Goal: Find specific page/section: Find specific page/section

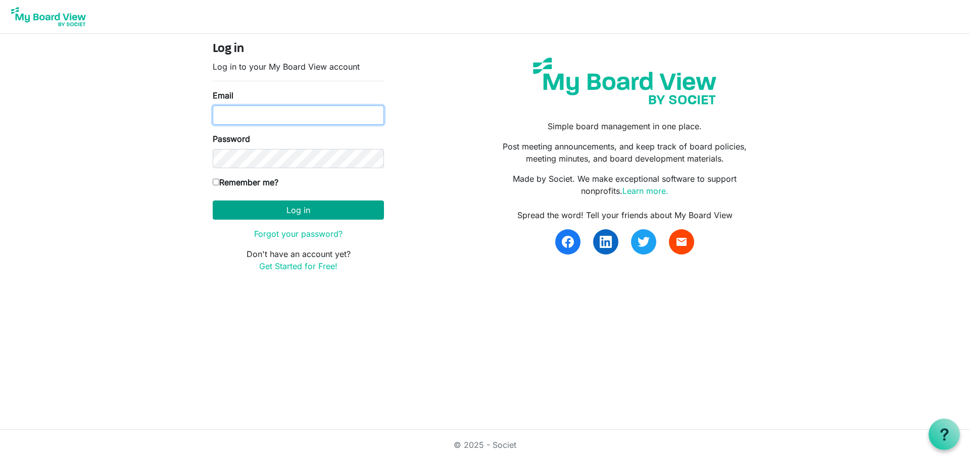
type input "[PERSON_NAME][EMAIL_ADDRESS][DOMAIN_NAME]"
click at [293, 202] on button "Log in" at bounding box center [298, 210] width 171 height 19
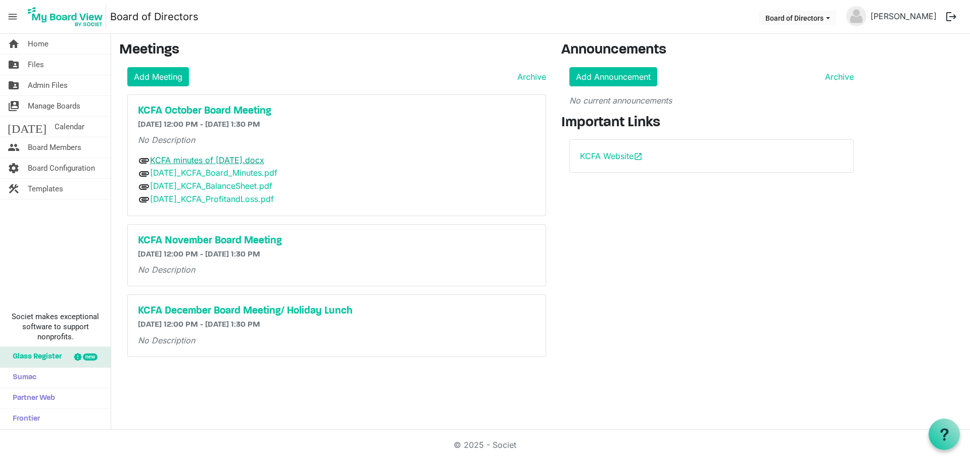
click at [241, 159] on link "KCFA minutes of [DATE].docx" at bounding box center [207, 160] width 114 height 10
drag, startPoint x: 196, startPoint y: 200, endPoint x: 193, endPoint y: 207, distance: 7.7
click at [196, 200] on link "2025-10-10_KCFA_ProfitandLoss.pdf" at bounding box center [212, 199] width 124 height 10
click at [31, 228] on div "home Home folder_shared Files folder_shared Admin Files switch_account Manage B…" at bounding box center [55, 232] width 111 height 396
